Goal: Task Accomplishment & Management: Complete application form

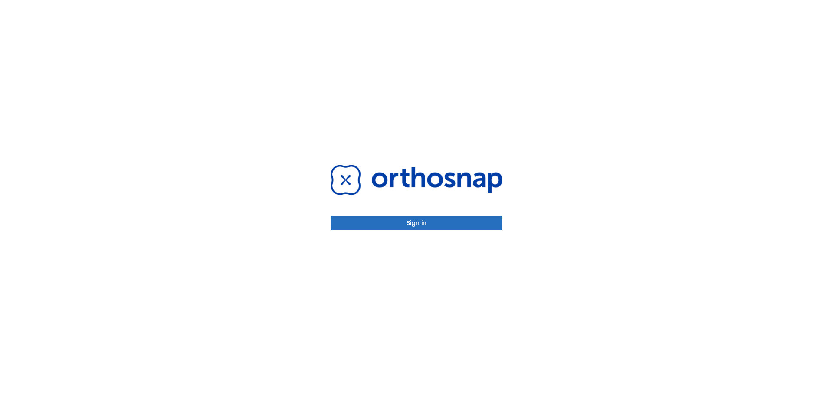
click at [396, 224] on button "Sign in" at bounding box center [417, 223] width 172 height 14
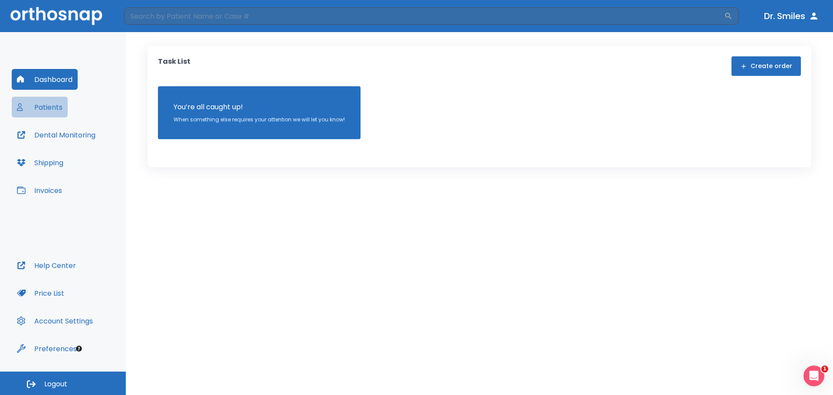
click at [59, 108] on button "Patients" at bounding box center [40, 107] width 56 height 21
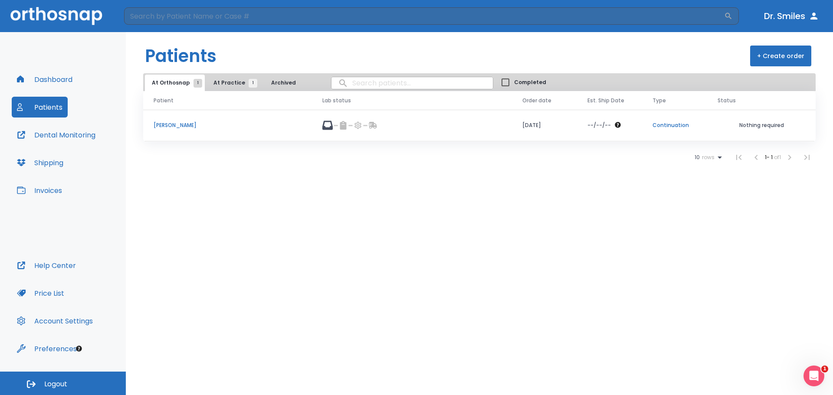
click at [230, 77] on button "At Practice 1" at bounding box center [233, 83] width 53 height 16
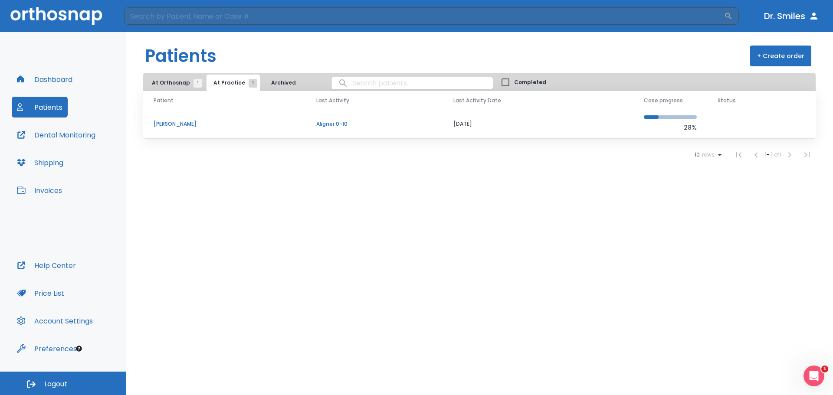
click at [389, 85] on input "search" at bounding box center [412, 83] width 161 height 17
type input "[PERSON_NAME]"
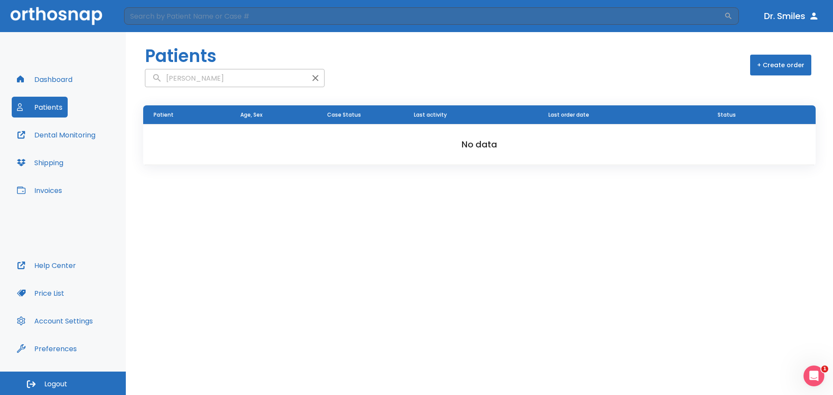
click at [234, 70] on input "[PERSON_NAME]" at bounding box center [225, 78] width 161 height 17
type input "j"
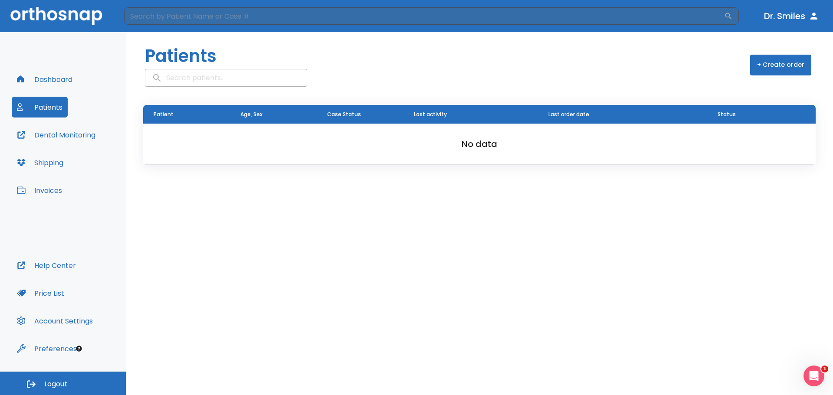
type input "c"
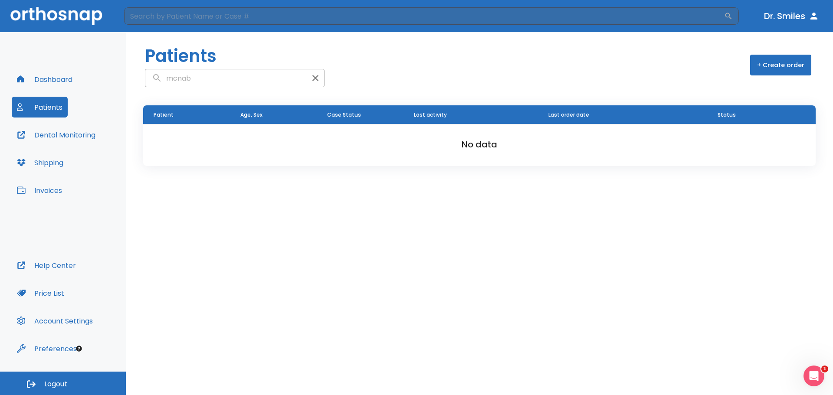
type input "mcnab"
click at [53, 160] on button "Shipping" at bounding box center [40, 162] width 57 height 21
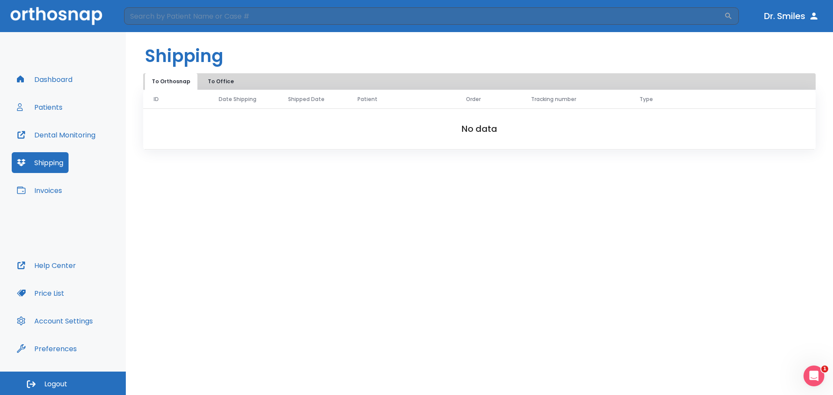
click at [213, 84] on button "To Office" at bounding box center [220, 81] width 43 height 16
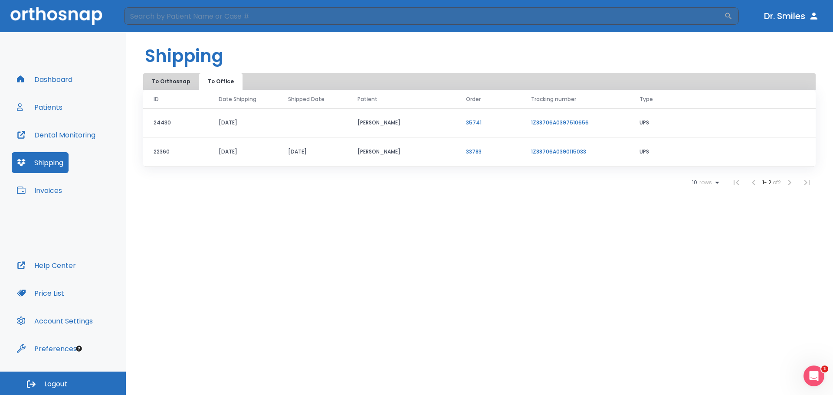
click at [56, 78] on button "Dashboard" at bounding box center [45, 79] width 66 height 21
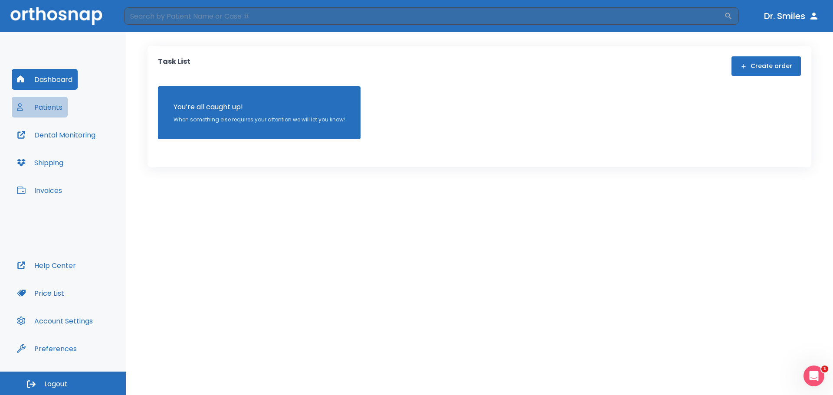
click at [59, 109] on button "Patients" at bounding box center [40, 107] width 56 height 21
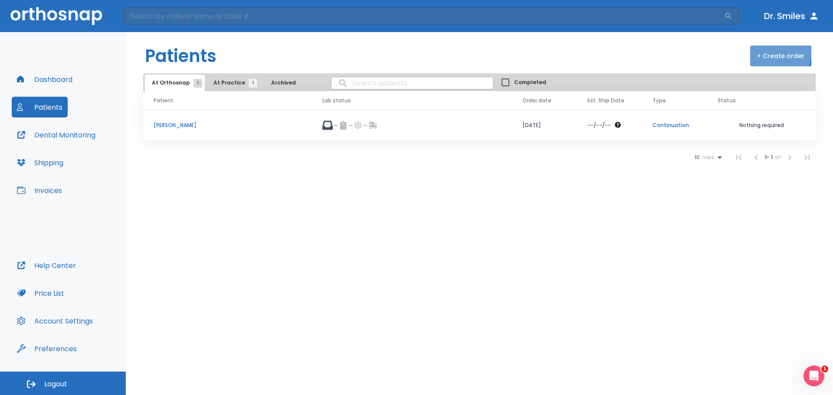
click at [767, 53] on button "+ Create order" at bounding box center [780, 56] width 61 height 21
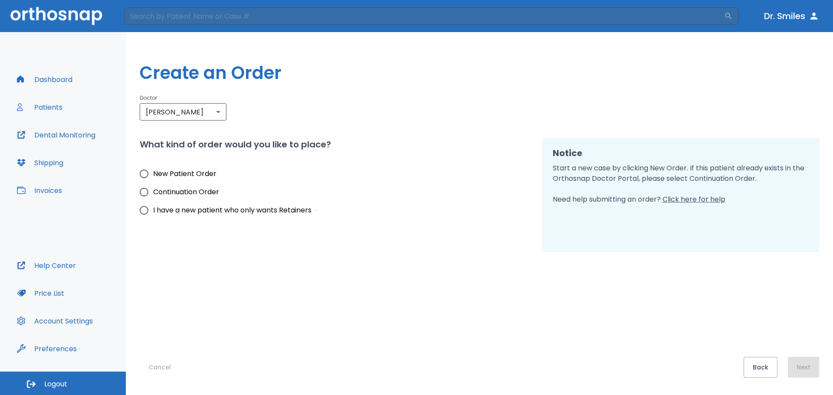
click at [182, 174] on span "New Patient Order" at bounding box center [184, 174] width 63 height 10
click at [153, 174] on input "New Patient Order" at bounding box center [144, 174] width 18 height 18
radio input "true"
click at [46, 79] on button "Dashboard" at bounding box center [45, 79] width 66 height 21
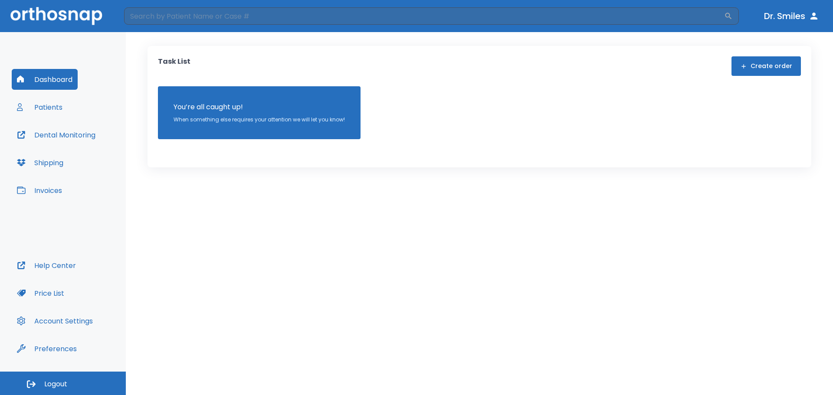
click at [192, 107] on p "You’re all caught up!" at bounding box center [259, 107] width 171 height 10
click at [60, 112] on button "Patients" at bounding box center [40, 107] width 56 height 21
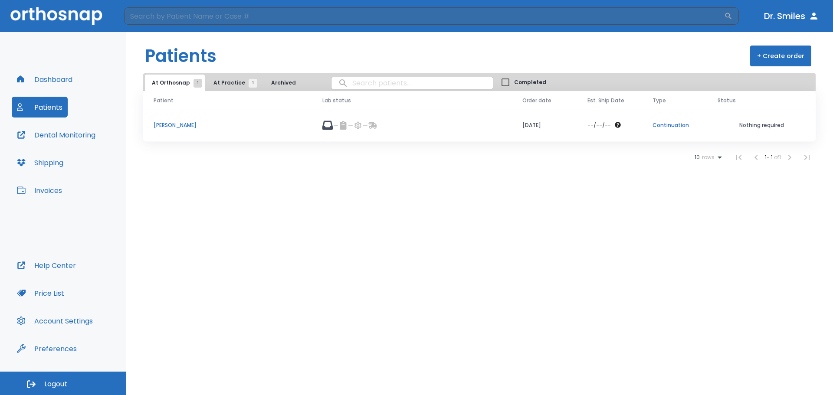
click at [355, 81] on input "search" at bounding box center [412, 83] width 161 height 17
type input "[PERSON_NAME]"
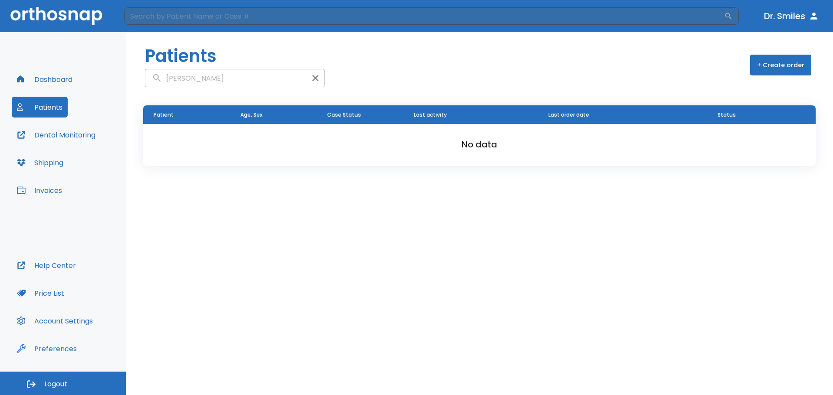
click at [310, 78] on icon "button" at bounding box center [315, 78] width 10 height 10
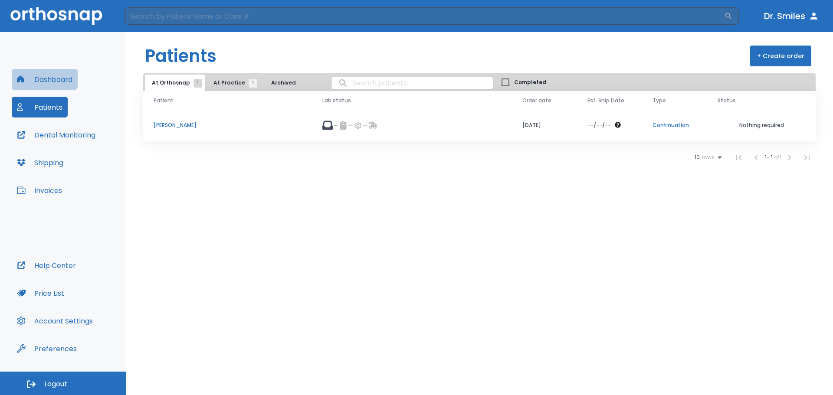
click at [51, 78] on button "Dashboard" at bounding box center [45, 79] width 66 height 21
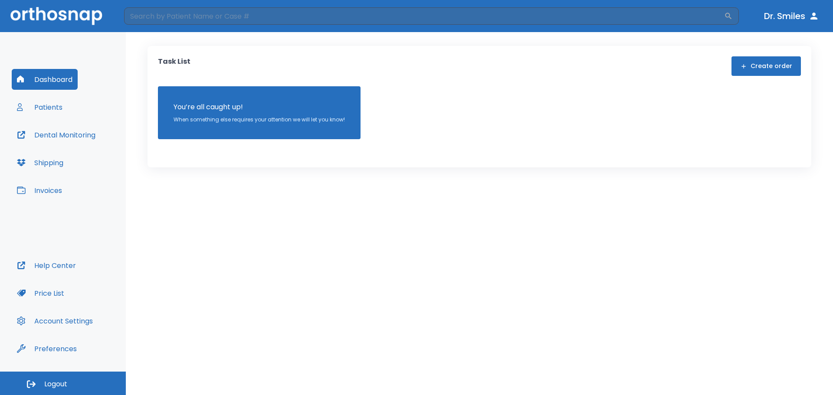
click at [751, 63] on button "Create order" at bounding box center [766, 66] width 69 height 20
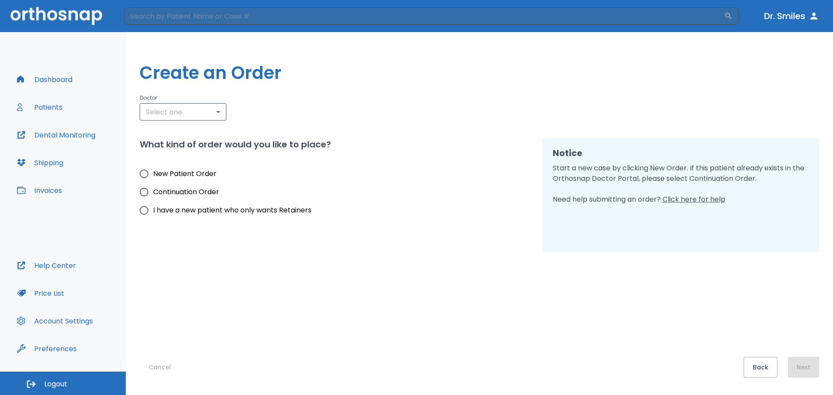
type input "3190"
click at [209, 196] on span "Continuation Order" at bounding box center [186, 192] width 66 height 10
click at [153, 196] on input "Continuation Order" at bounding box center [144, 192] width 18 height 18
radio input "true"
click at [807, 366] on button "Next" at bounding box center [803, 367] width 31 height 21
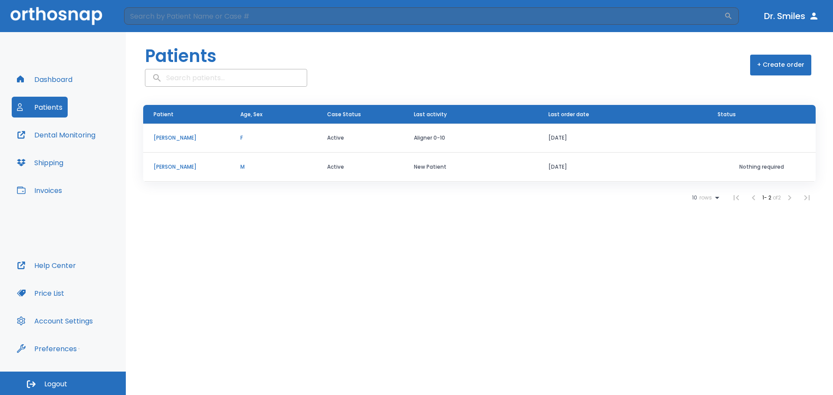
click at [201, 84] on input "search" at bounding box center [225, 77] width 161 height 17
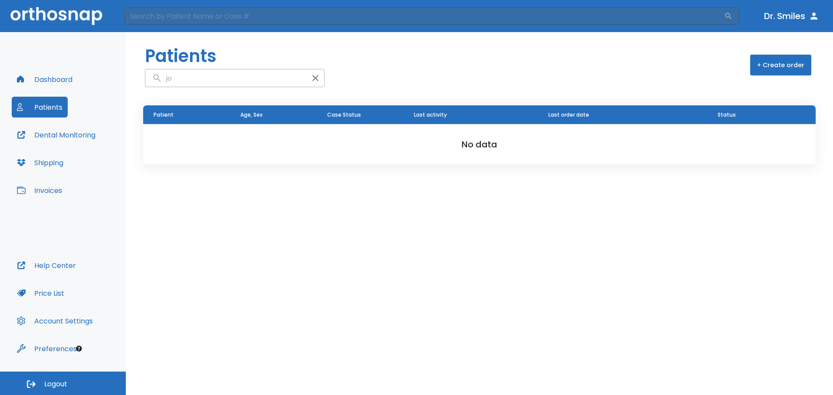
type input "jo"
click at [310, 76] on icon "button" at bounding box center [315, 78] width 10 height 10
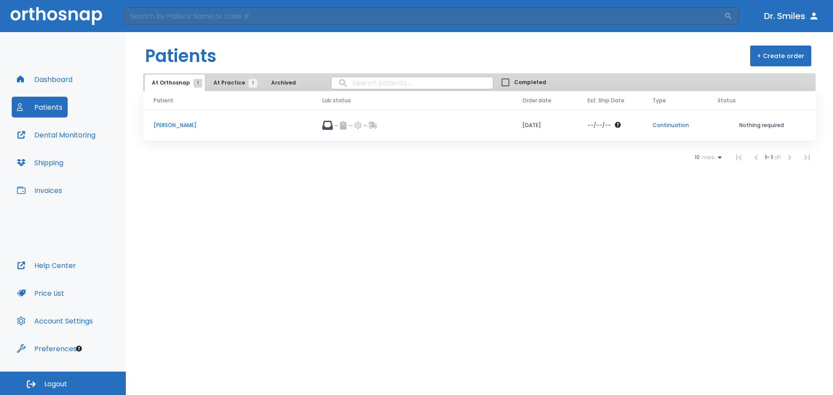
click at [369, 85] on input "search" at bounding box center [412, 83] width 161 height 17
type input "[PERSON_NAME]"
click at [694, 49] on header "Patients + Create order" at bounding box center [479, 52] width 707 height 41
click at [219, 80] on span "At Practice 1" at bounding box center [232, 83] width 39 height 8
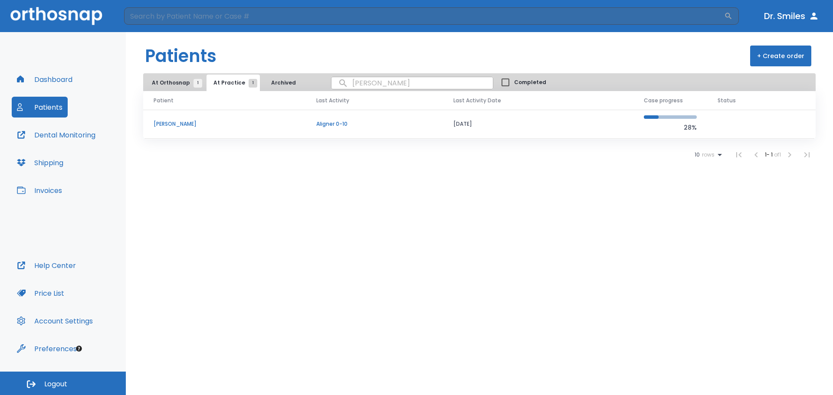
click at [34, 106] on button "Patients" at bounding box center [40, 107] width 56 height 21
click at [798, 14] on button "Dr. Smiles" at bounding box center [792, 16] width 62 height 16
click at [796, 14] on button "Dr. Smiles" at bounding box center [792, 16] width 62 height 16
click at [780, 15] on button "Dr. Smiles" at bounding box center [792, 16] width 62 height 16
drag, startPoint x: 780, startPoint y: 15, endPoint x: 775, endPoint y: 16, distance: 5.1
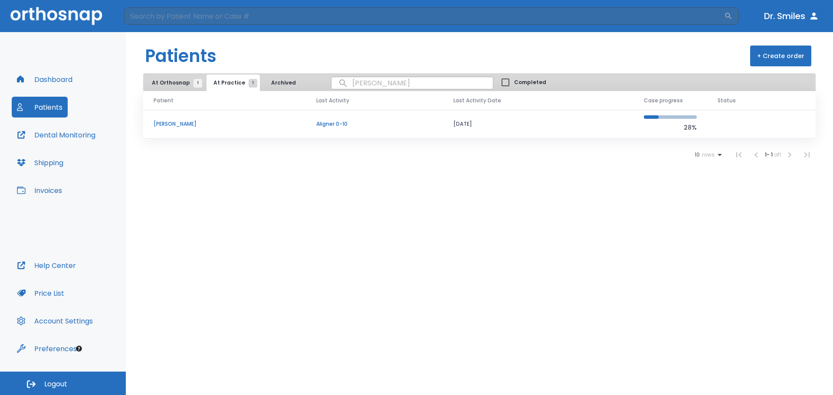
click at [775, 16] on button "Dr. Smiles" at bounding box center [792, 16] width 62 height 16
click at [32, 80] on button "Dashboard" at bounding box center [45, 79] width 66 height 21
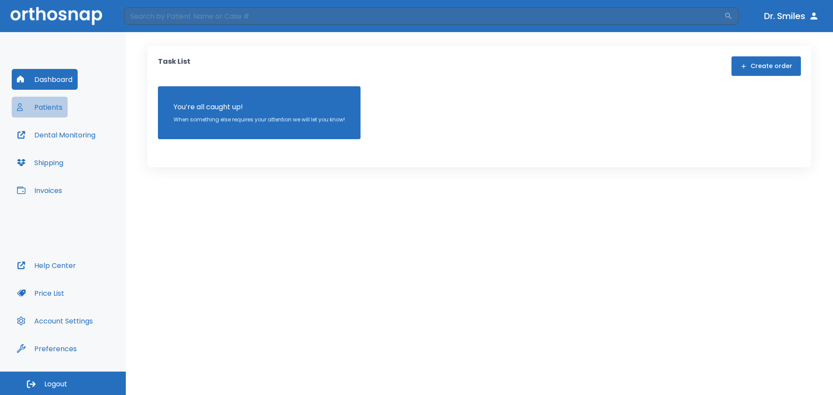
click at [19, 112] on button "Patients" at bounding box center [40, 107] width 56 height 21
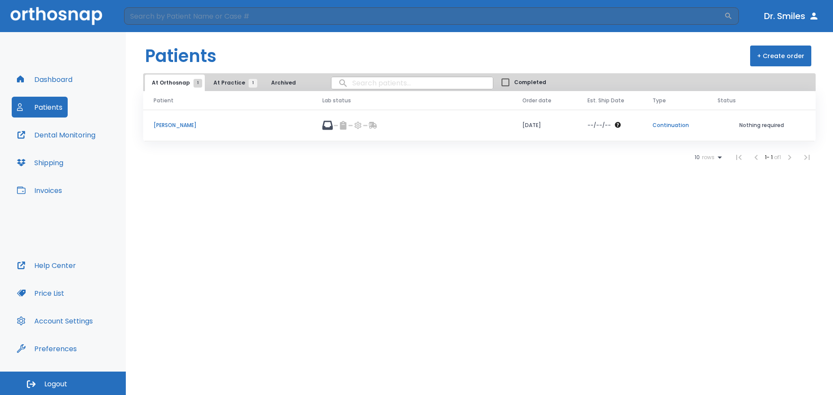
click at [217, 76] on button "At Practice 1" at bounding box center [233, 83] width 53 height 16
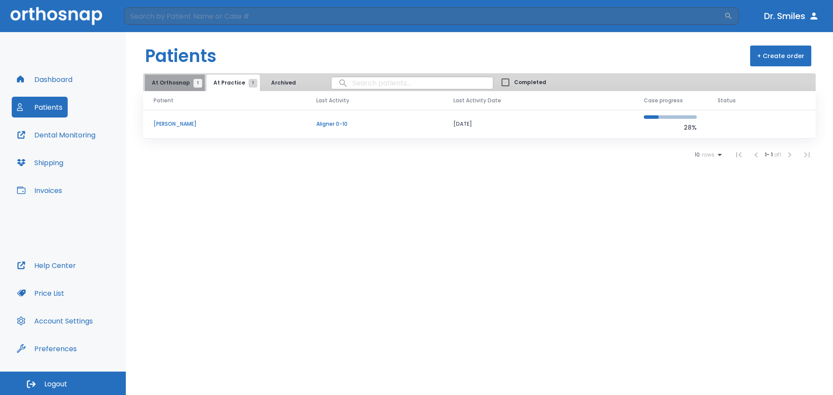
click at [182, 80] on span "At Orthosnap 1" at bounding box center [175, 83] width 46 height 8
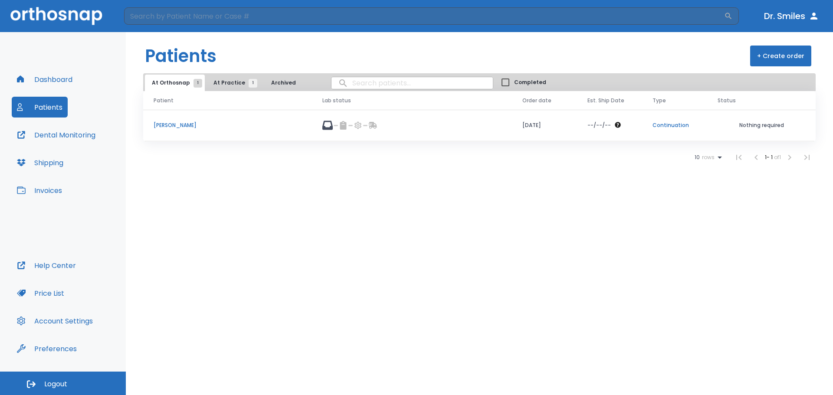
click at [286, 82] on button "Archived" at bounding box center [283, 83] width 43 height 16
